Goal: Task Accomplishment & Management: Complete application form

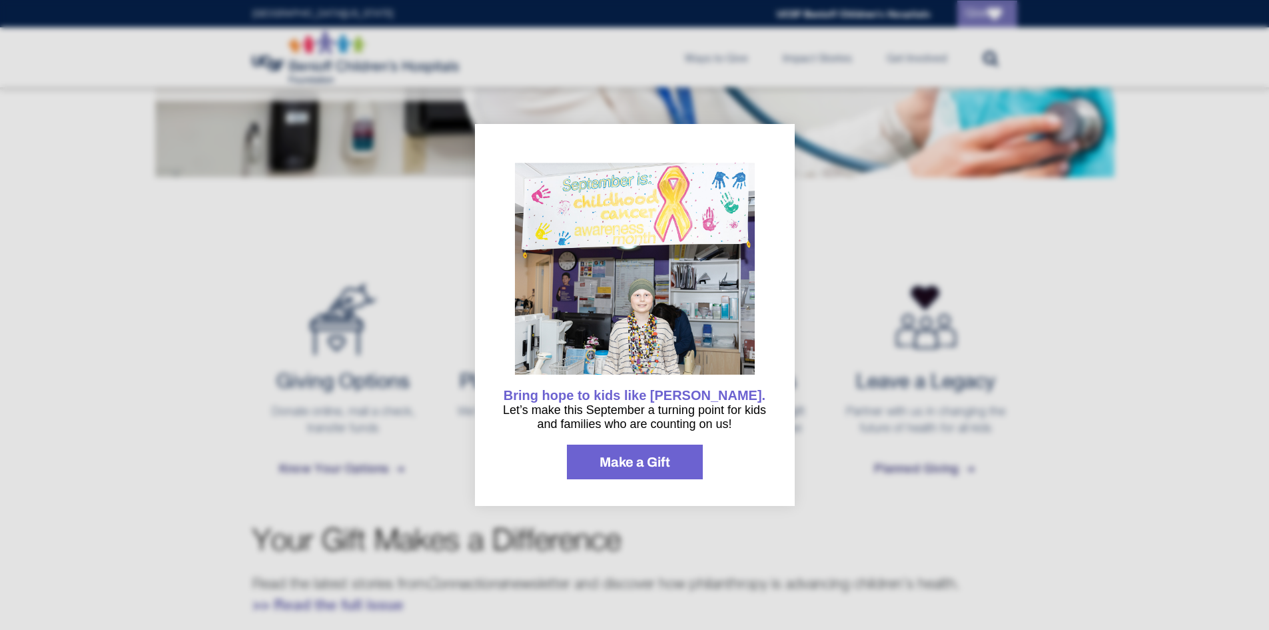
scroll to position [392, 0]
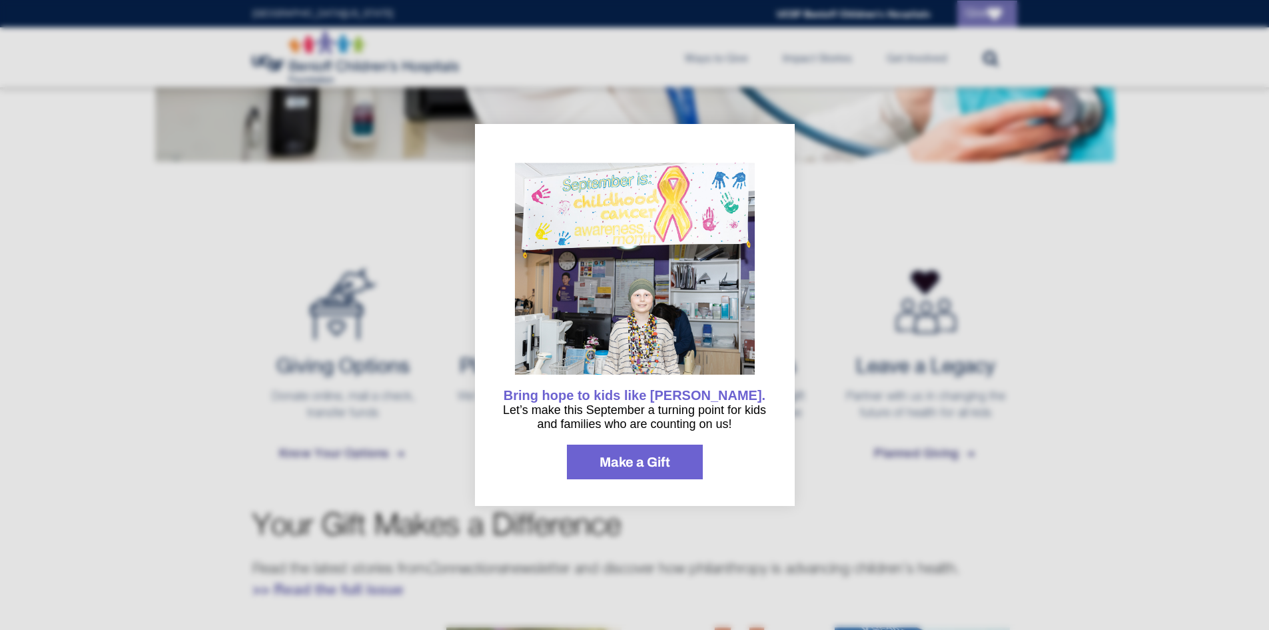
click at [838, 184] on div at bounding box center [634, 315] width 1269 height 630
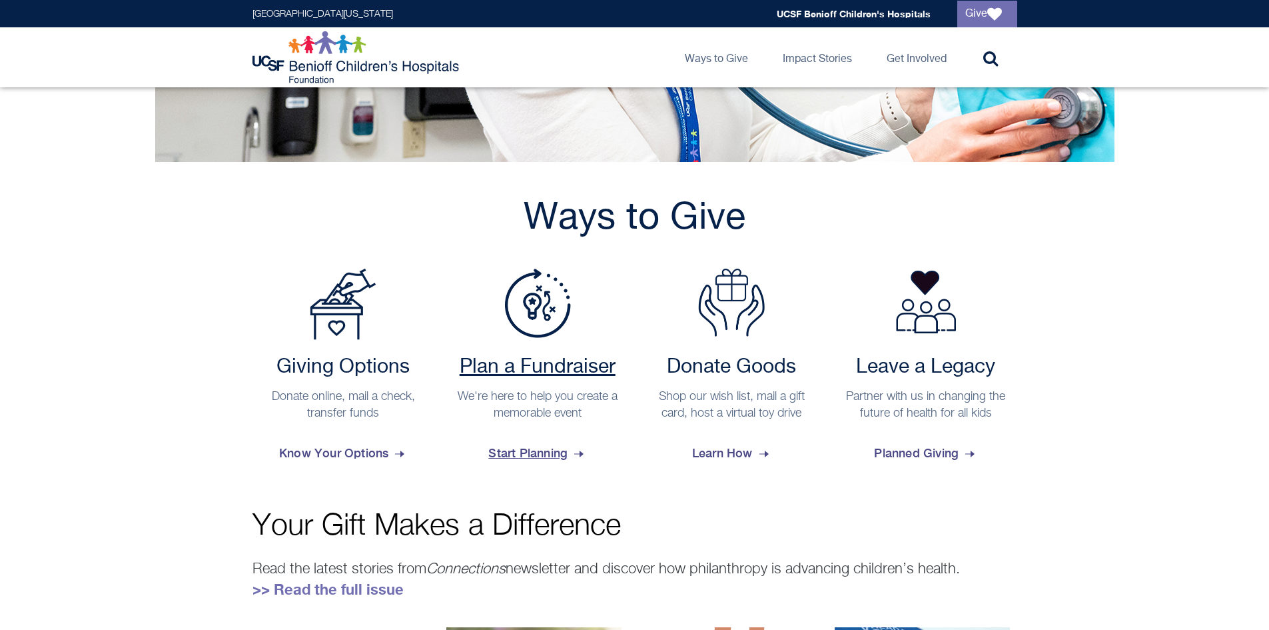
click at [552, 310] on img at bounding box center [537, 302] width 67 height 69
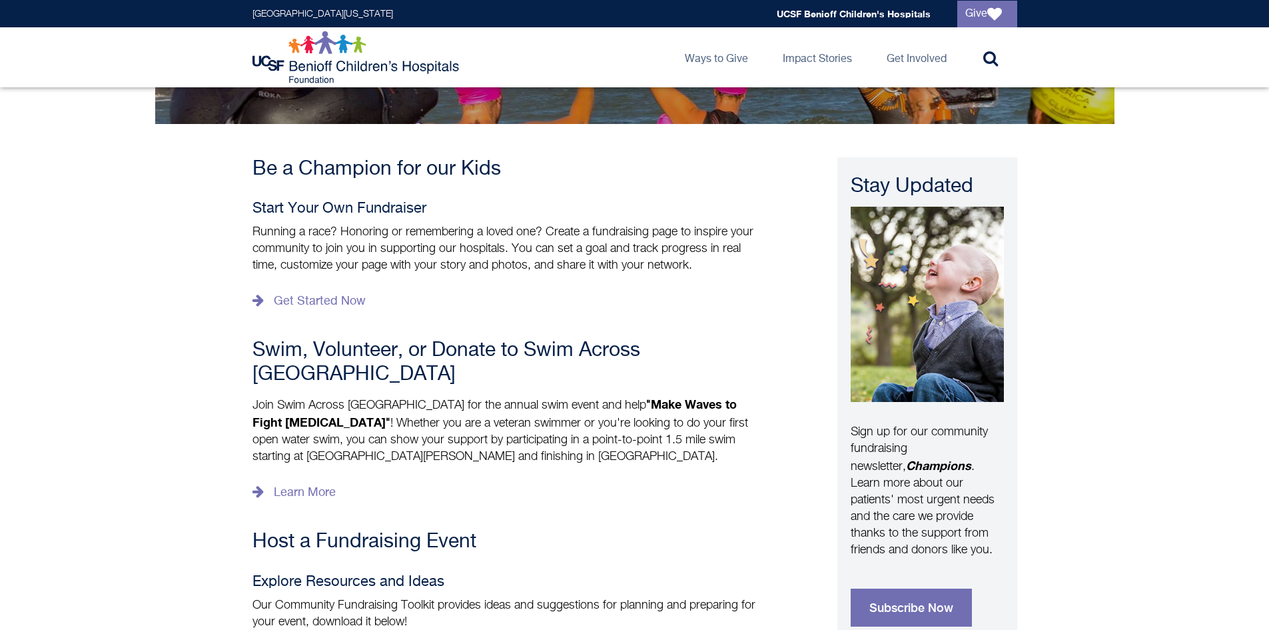
scroll to position [205, 0]
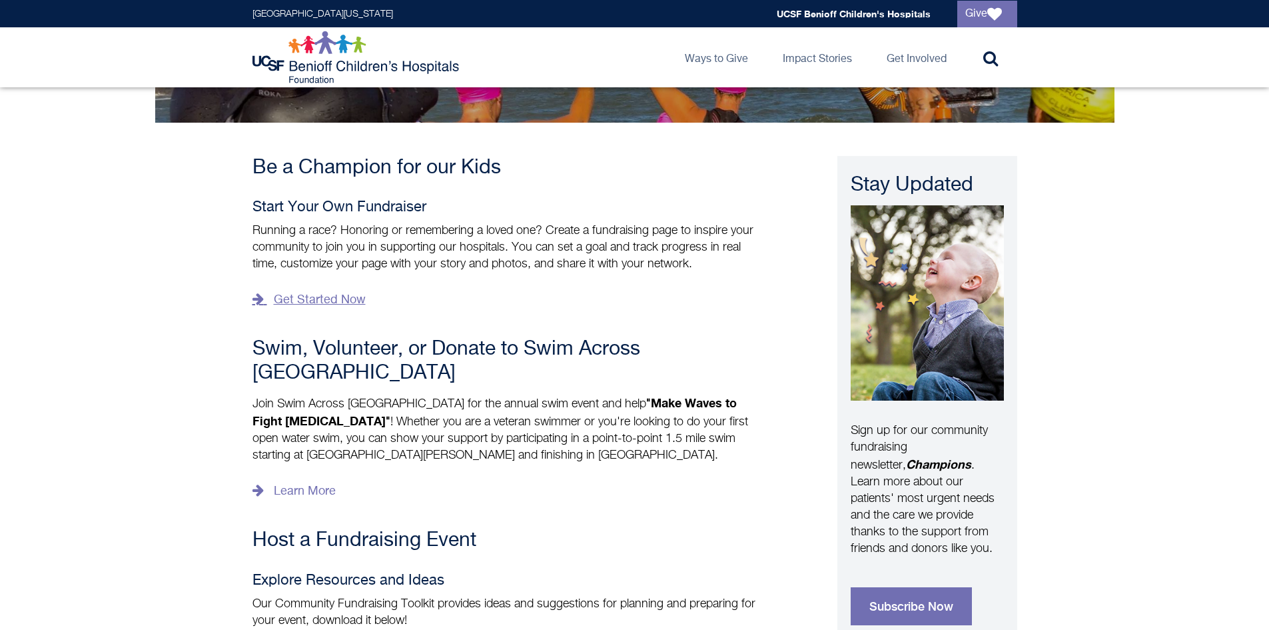
click at [314, 292] on link "Get Started Now" at bounding box center [308, 299] width 113 height 21
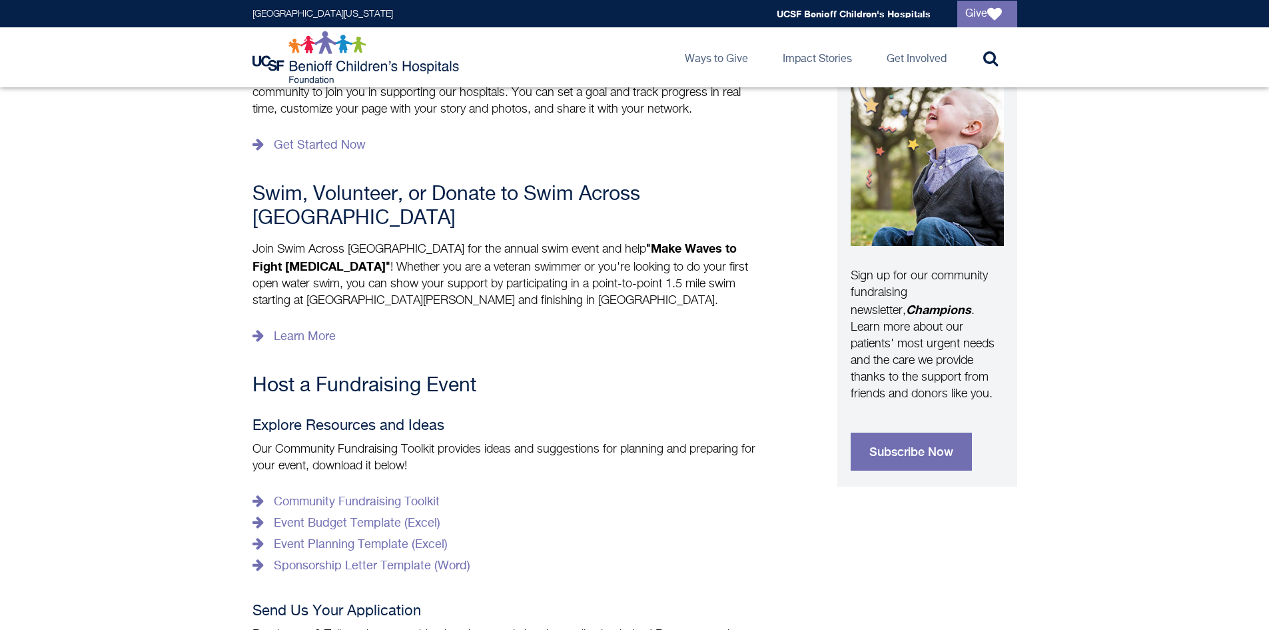
scroll to position [485, 0]
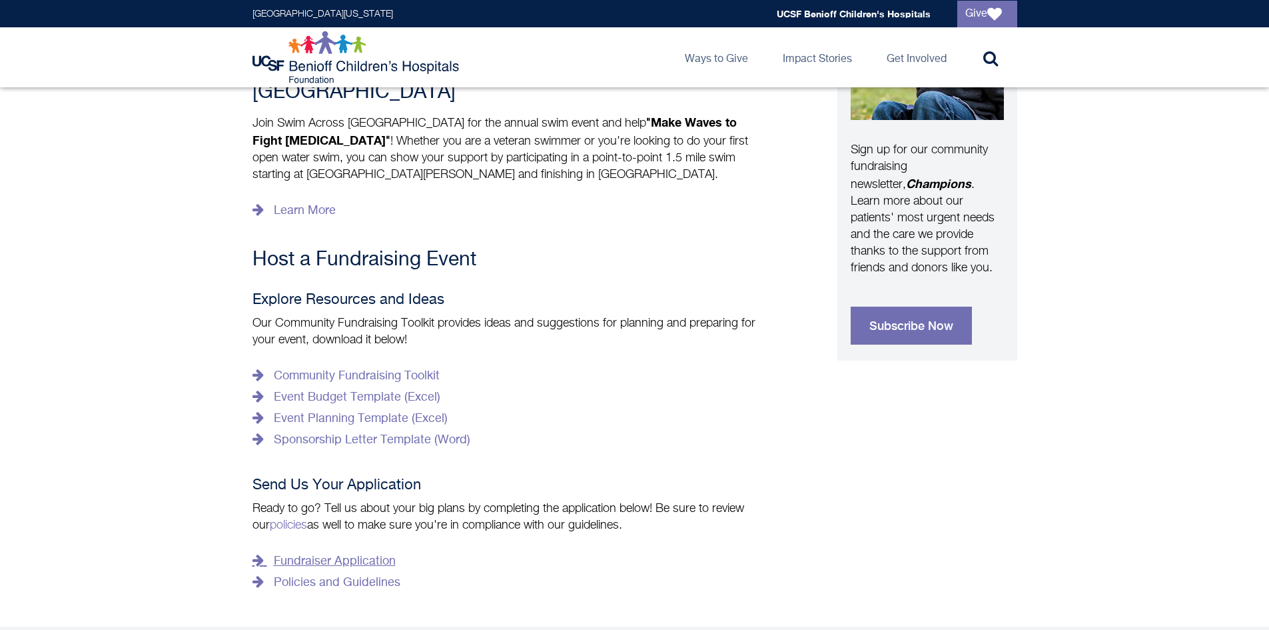
click at [336, 550] on link "Fundraiser Application" at bounding box center [323, 560] width 143 height 21
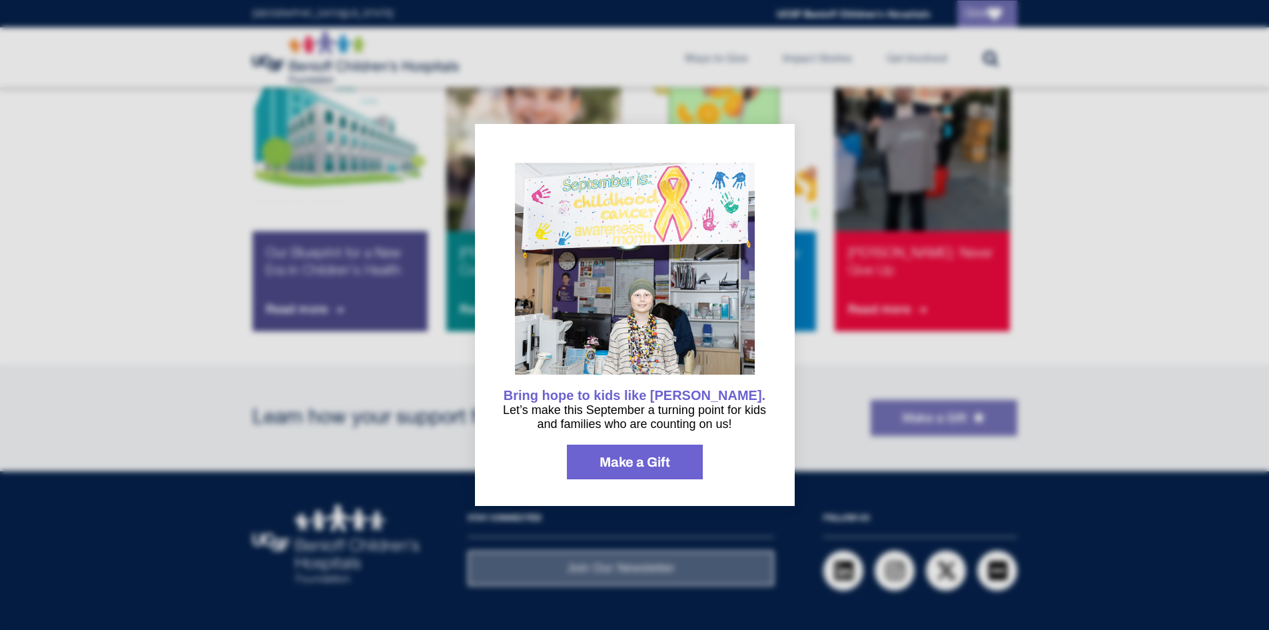
scroll to position [995, 0]
click at [213, 191] on div at bounding box center [634, 315] width 1269 height 630
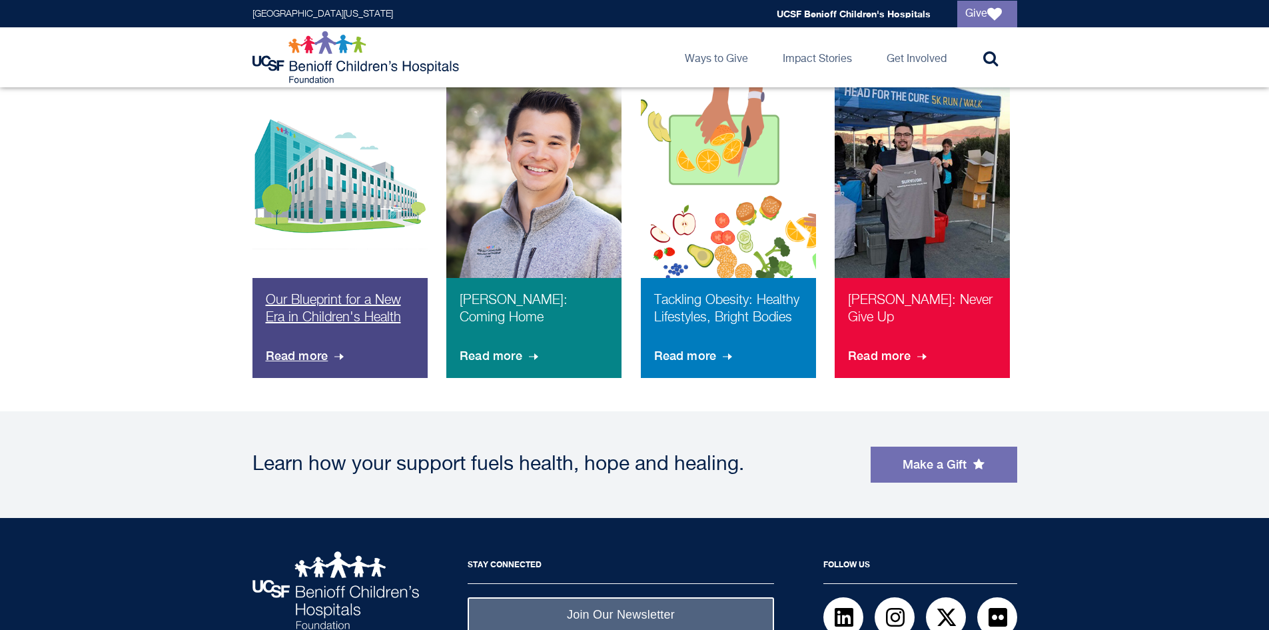
scroll to position [947, 0]
